Goal: Check status: Check status

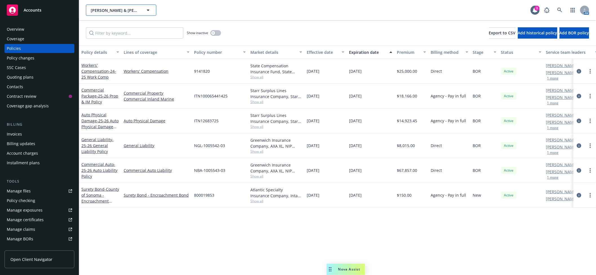
click at [114, 9] on span "[PERSON_NAME] & [PERSON_NAME] General Engineering" at bounding box center [115, 10] width 49 height 6
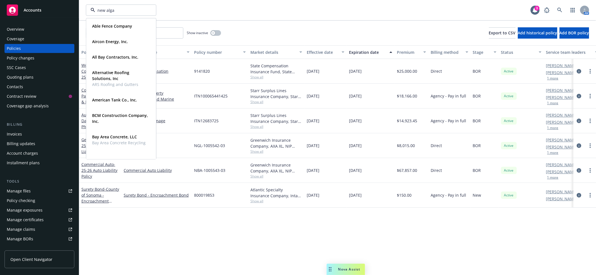
type input "new algae"
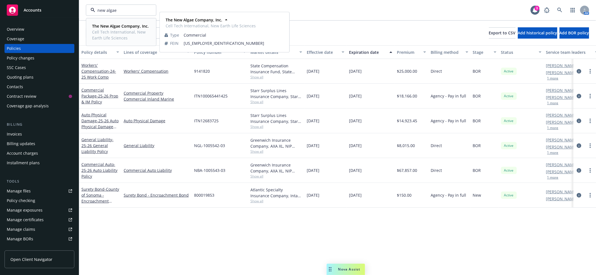
click at [104, 30] on span "Cell Tech International, New Earth Life Sciences" at bounding box center [120, 35] width 57 height 12
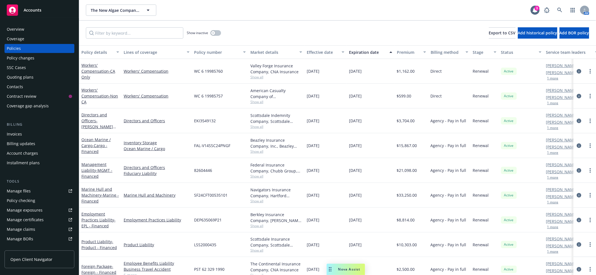
click at [26, 188] on div "Manage files" at bounding box center [19, 191] width 24 height 9
click at [31, 78] on div "Quoting plans" at bounding box center [20, 77] width 27 height 9
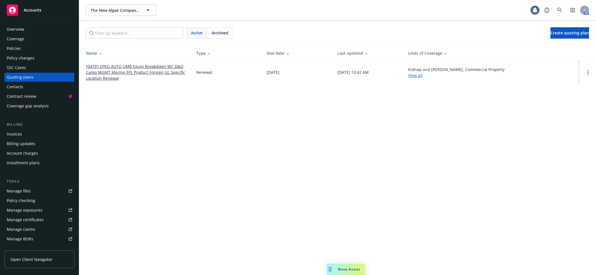
click at [106, 69] on link "[DATE] CPKG AUTO UMB Equip Breakdown WC D&O Cargo MGMT Marine EPL Product Forei…" at bounding box center [136, 72] width 101 height 18
